Goal: Information Seeking & Learning: Check status

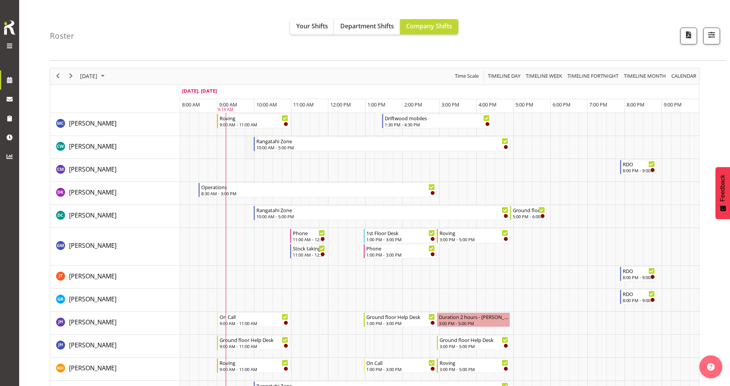
scroll to position [2, 0]
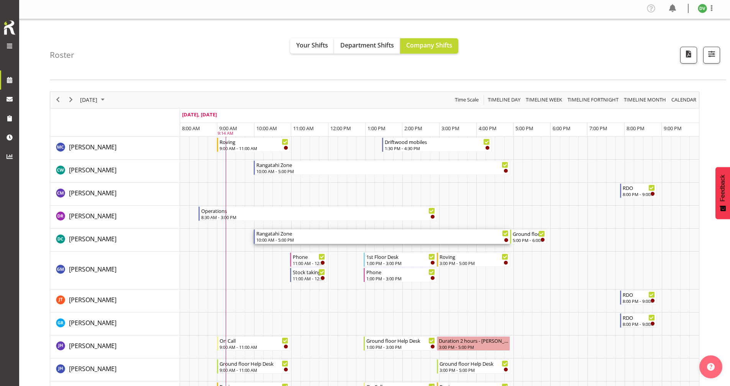
click at [303, 243] on div "10:00 AM - 5:00 PM" at bounding box center [382, 240] width 252 height 6
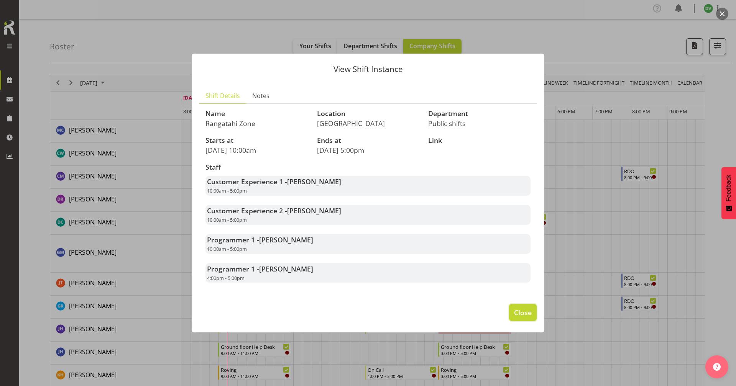
click at [350, 318] on button "Close" at bounding box center [523, 312] width 28 height 17
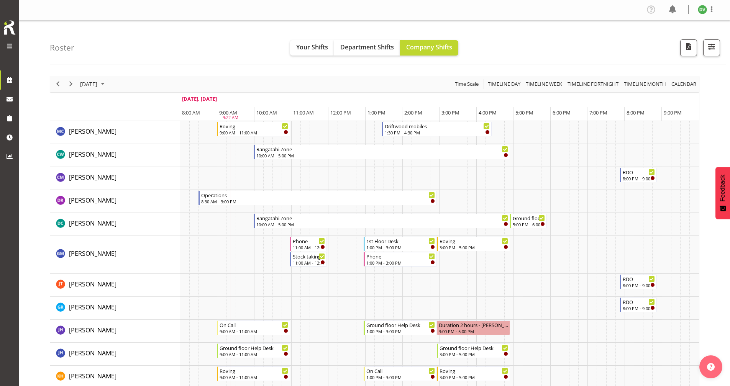
scroll to position [0, 0]
click at [68, 86] on span "Next" at bounding box center [70, 85] width 9 height 10
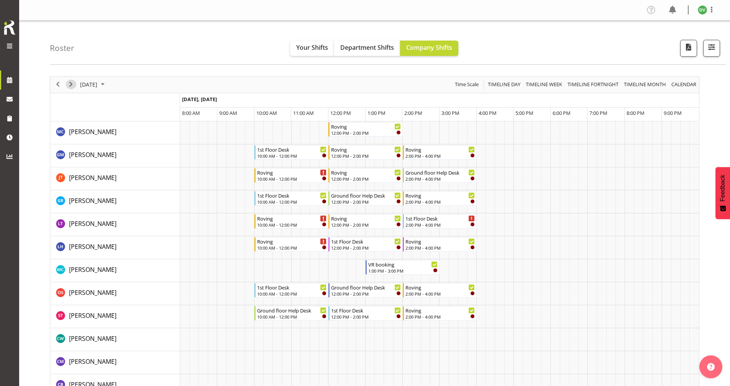
click at [69, 85] on span "Next" at bounding box center [70, 85] width 9 height 10
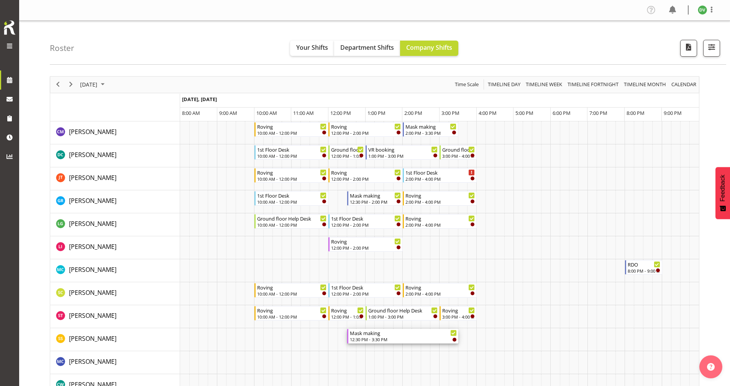
click at [350, 338] on div "12:30 PM - 3:30 PM" at bounding box center [403, 340] width 107 height 6
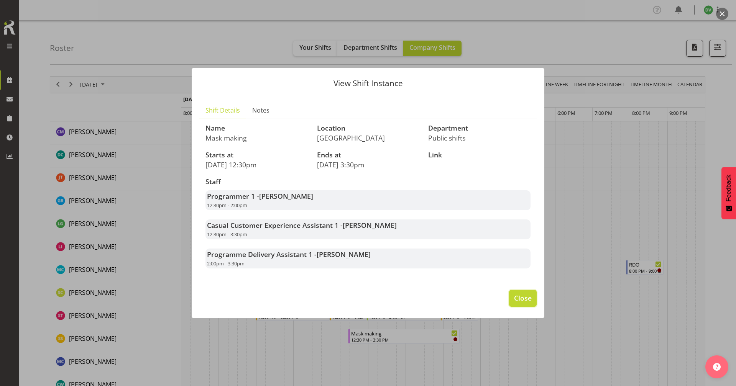
click at [350, 294] on span "Close" at bounding box center [523, 298] width 18 height 10
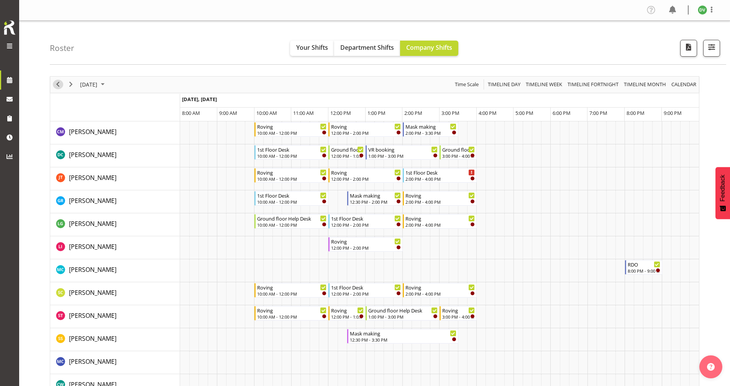
click at [61, 85] on span "Previous" at bounding box center [57, 85] width 9 height 10
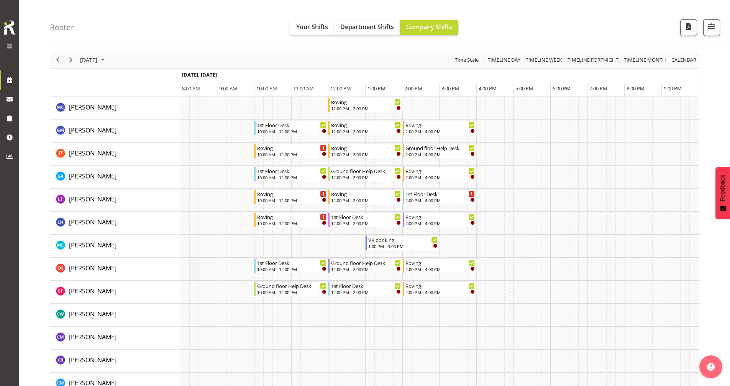
scroll to position [38, 0]
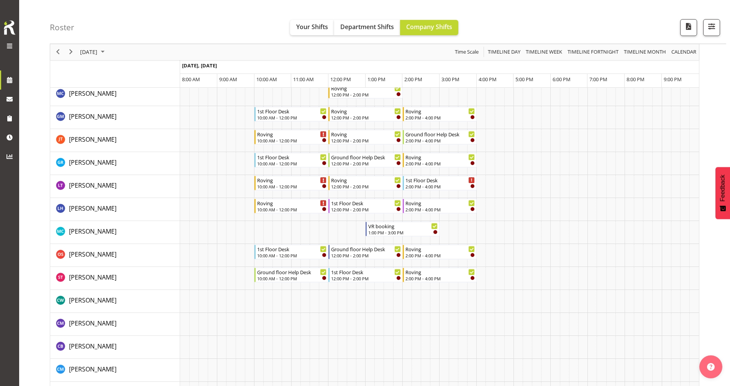
click at [61, 57] on div "previous period" at bounding box center [57, 52] width 13 height 16
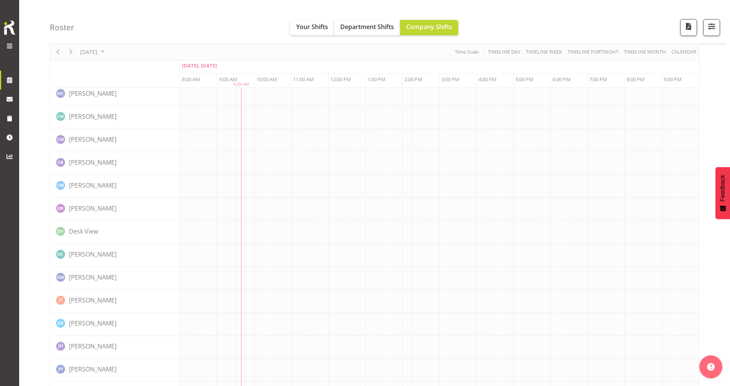
scroll to position [0, 0]
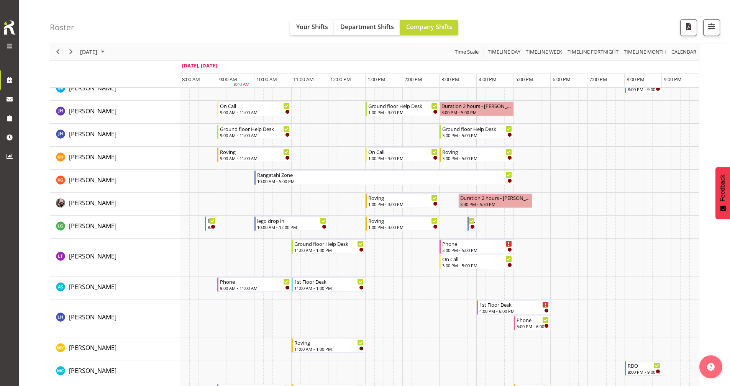
scroll to position [230, 0]
